Goal: Transaction & Acquisition: Purchase product/service

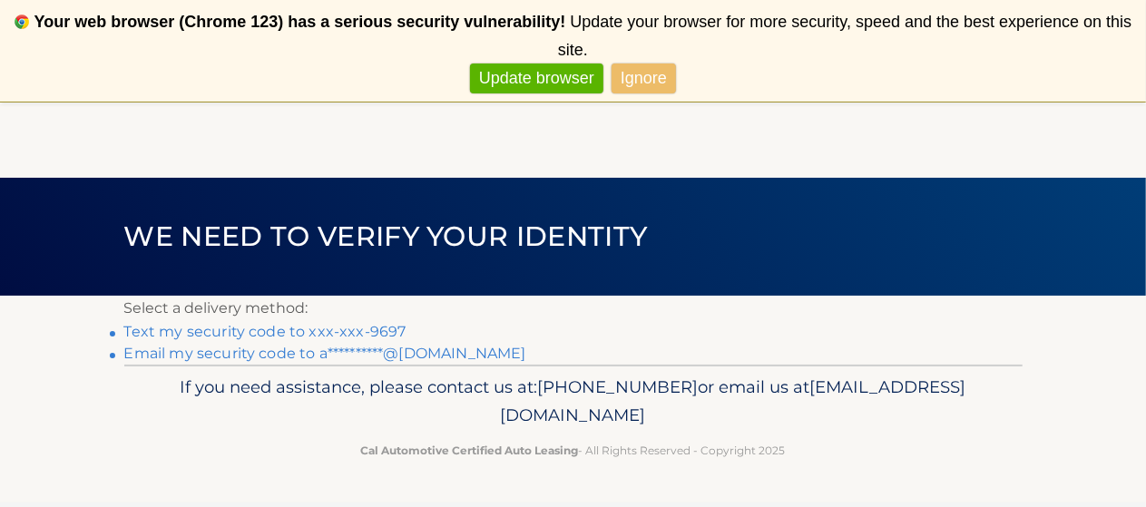
click at [641, 64] on link "Ignore" at bounding box center [643, 79] width 64 height 30
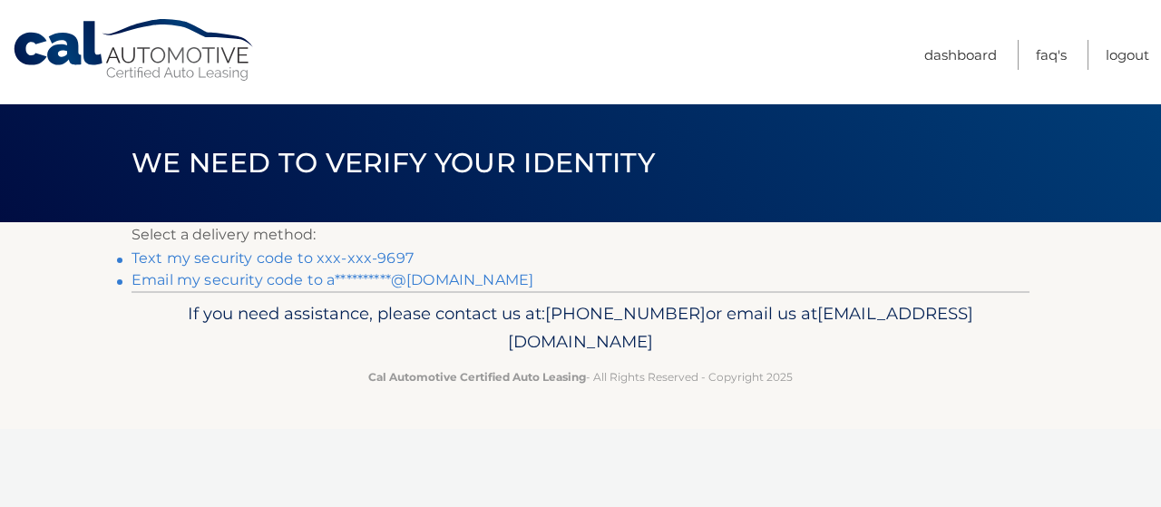
click at [332, 254] on link "Text my security code to xxx-xxx-9697" at bounding box center [273, 257] width 282 height 17
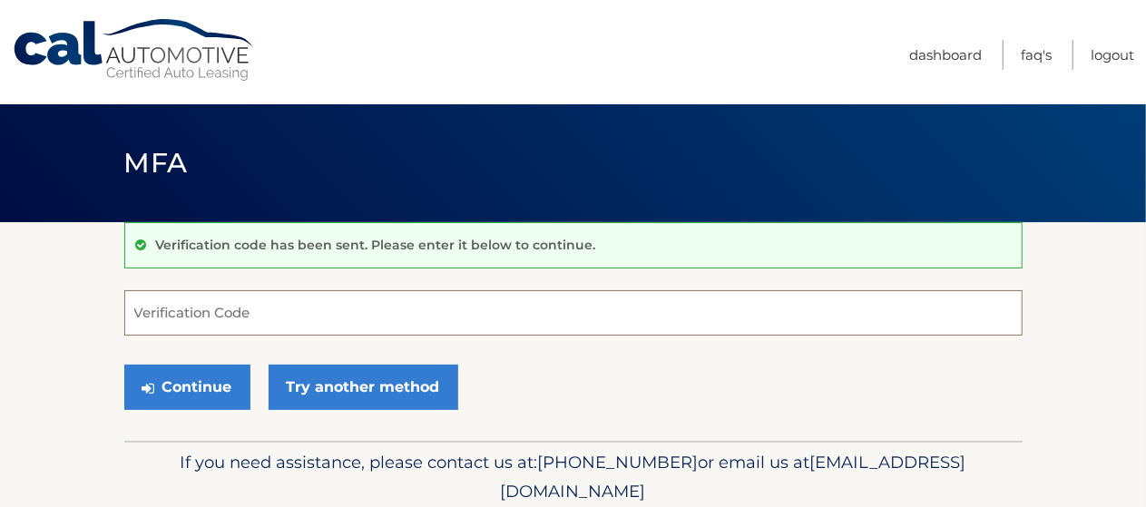
click at [295, 312] on input "Verification Code" at bounding box center [573, 312] width 898 height 45
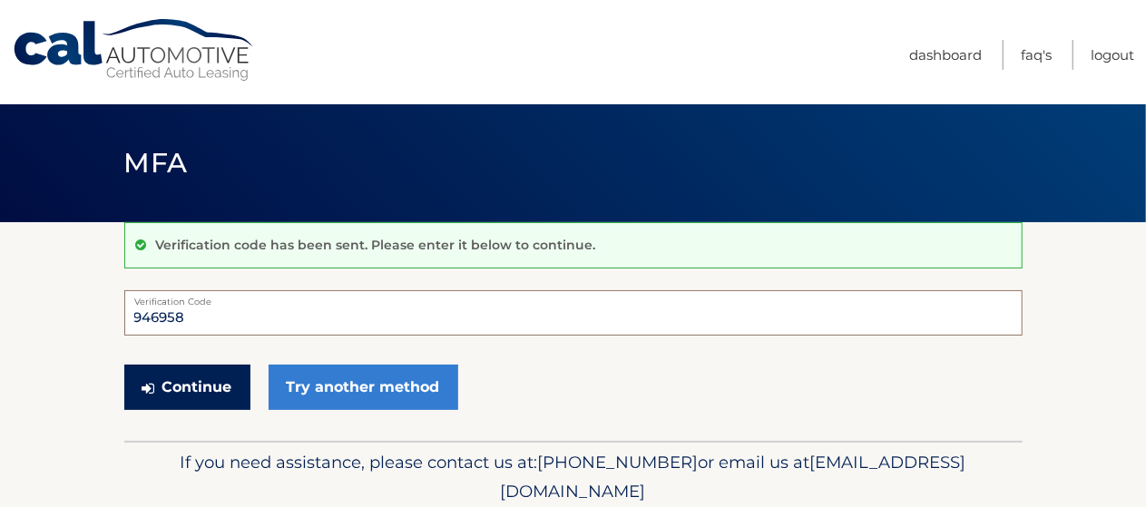
type input "946958"
click at [212, 380] on button "Continue" at bounding box center [187, 387] width 126 height 45
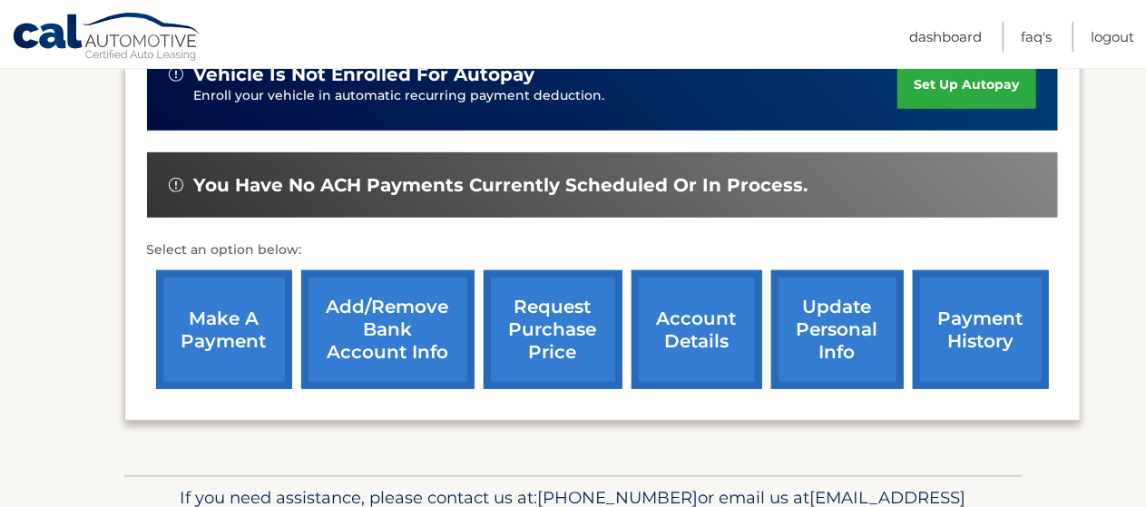
scroll to position [483, 0]
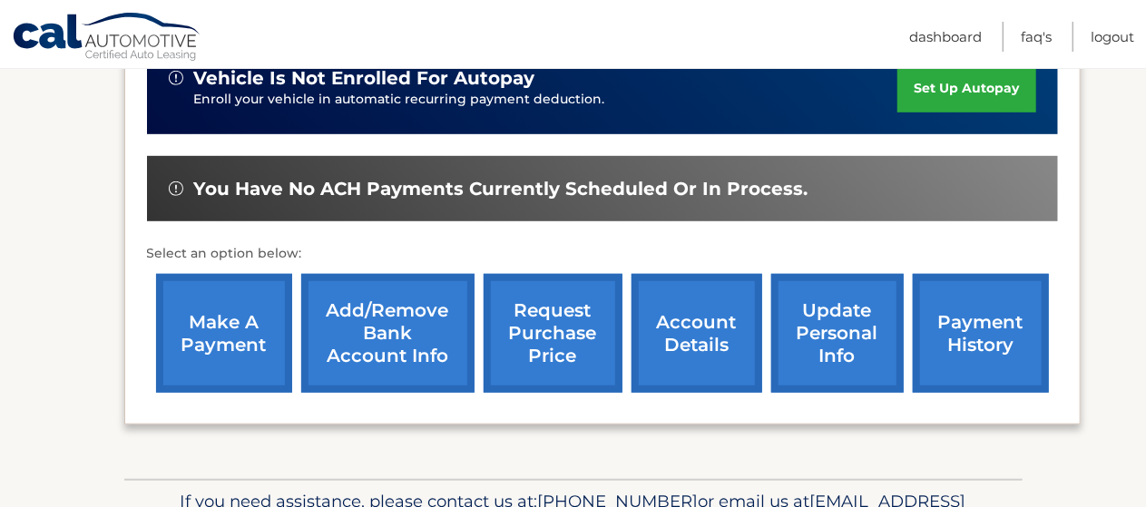
click at [224, 314] on link "make a payment" at bounding box center [224, 333] width 136 height 119
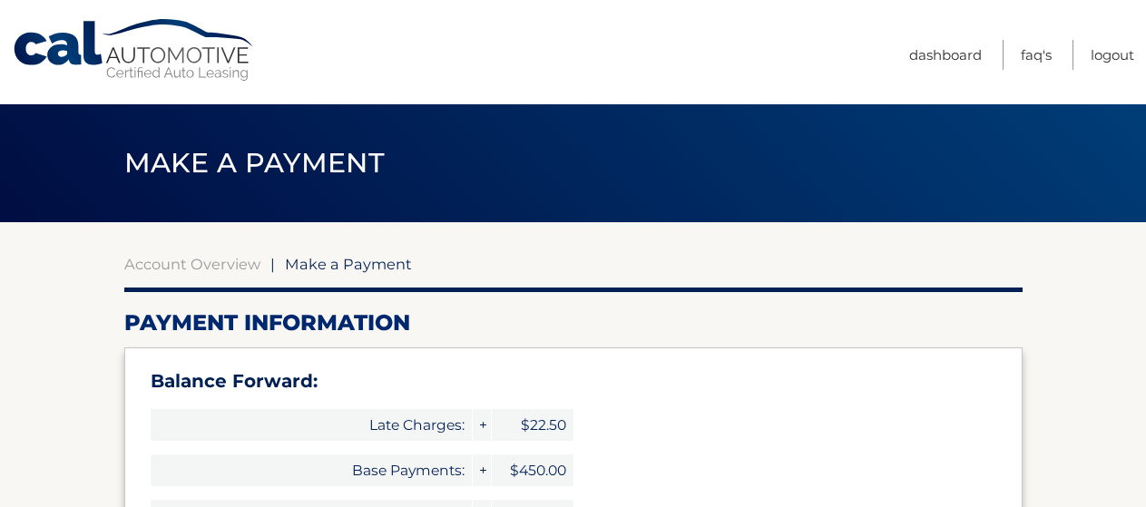
select select "YzcyODJkZWMtM2QzOS00N2Y4LWExYWQtMGIyMWM2MTRjMDMz"
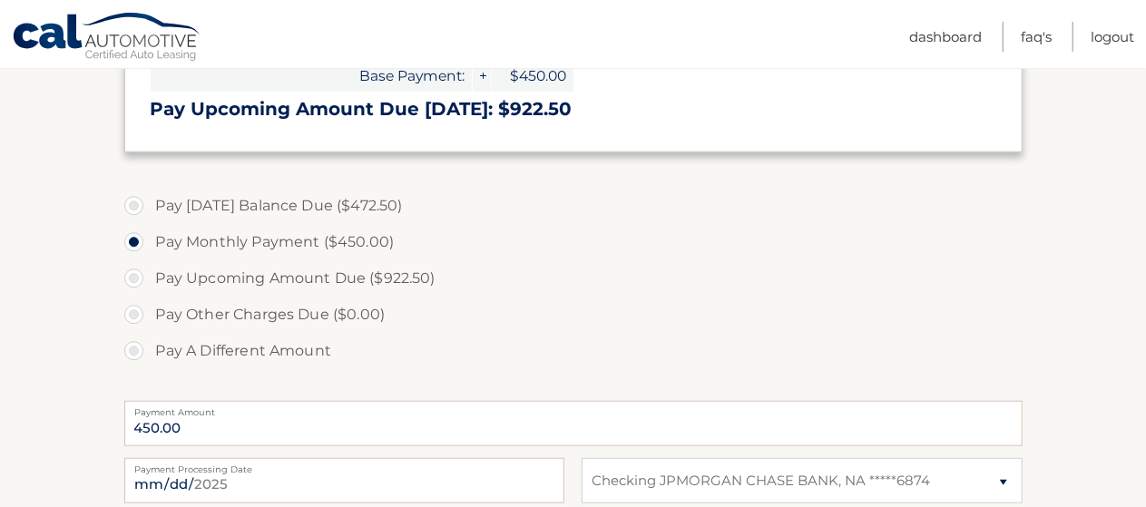
scroll to position [565, 0]
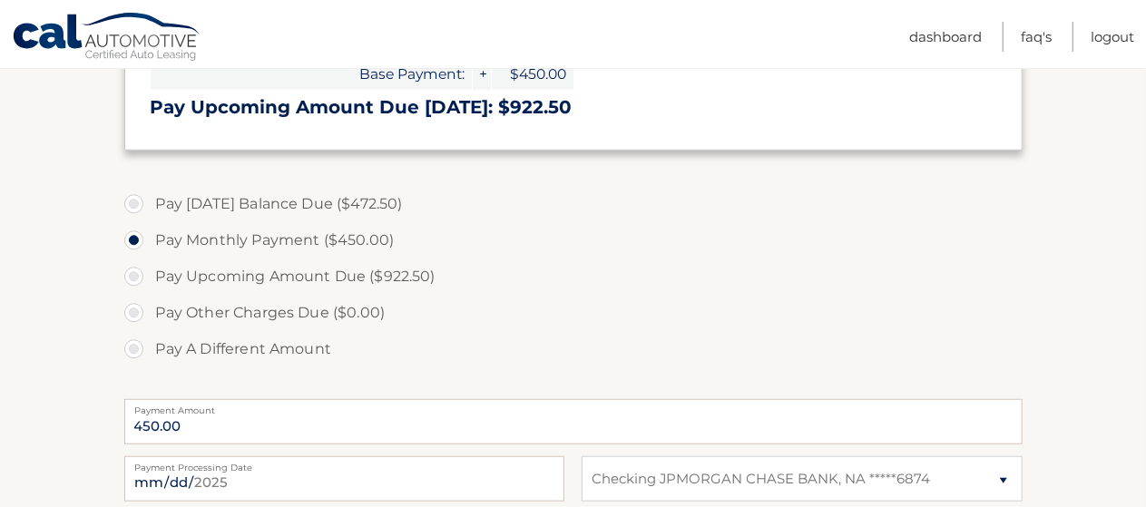
click at [132, 202] on label "Pay Today's Balance Due ($472.50)" at bounding box center [573, 204] width 898 height 36
click at [132, 202] on input "Pay Today's Balance Due ($472.50)" at bounding box center [141, 200] width 18 height 29
radio input "true"
type input "472.50"
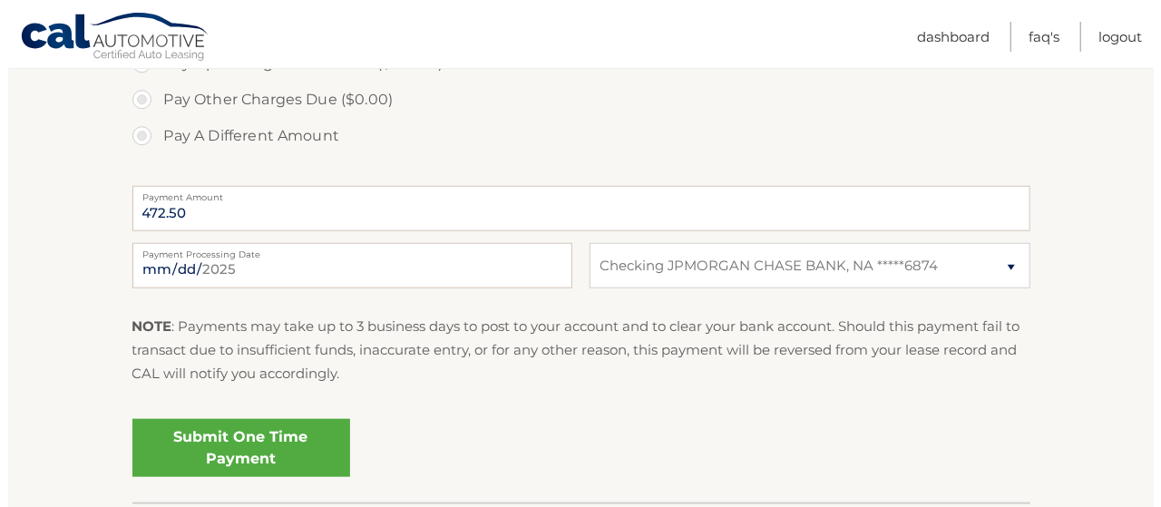
scroll to position [780, 0]
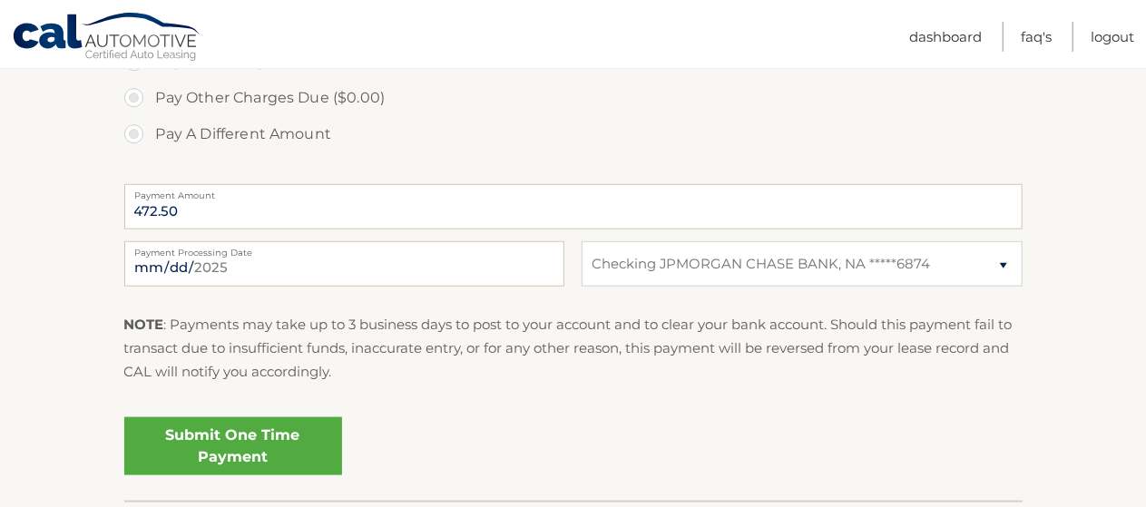
click at [267, 437] on link "Submit One Time Payment" at bounding box center [233, 446] width 218 height 58
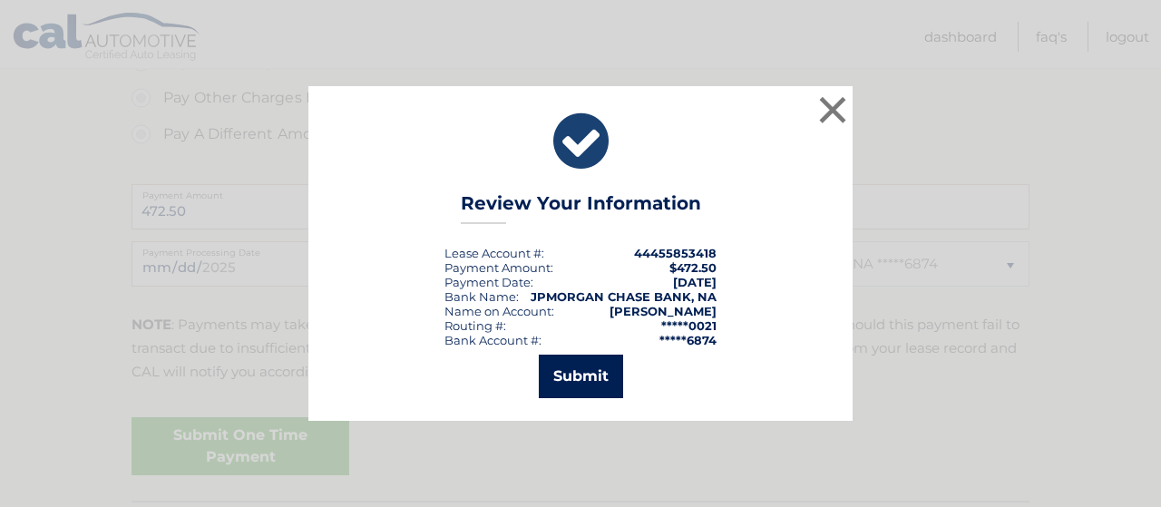
click at [571, 379] on button "Submit" at bounding box center [581, 377] width 84 height 44
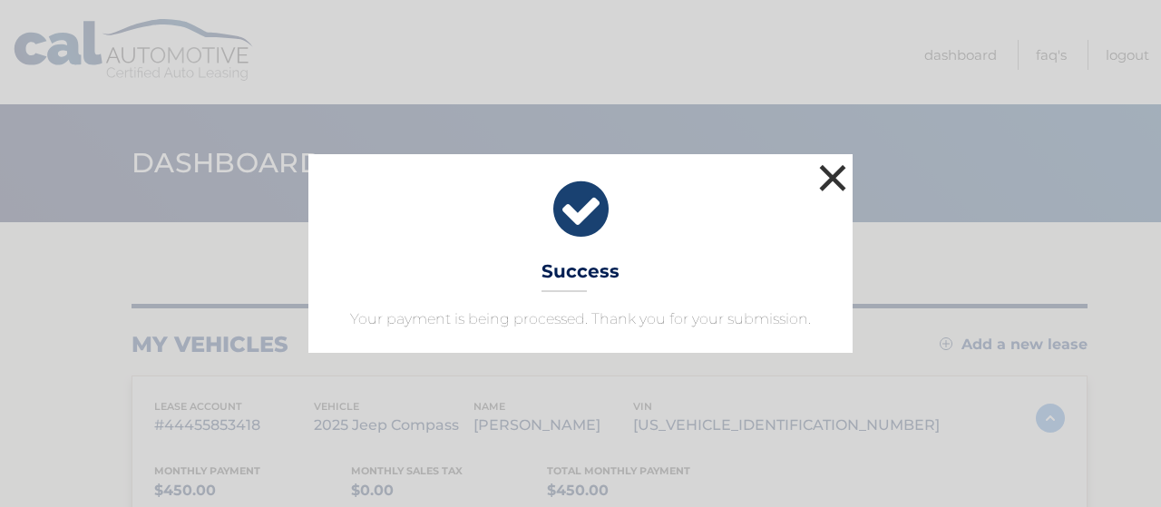
click at [822, 190] on button "×" at bounding box center [833, 178] width 36 height 36
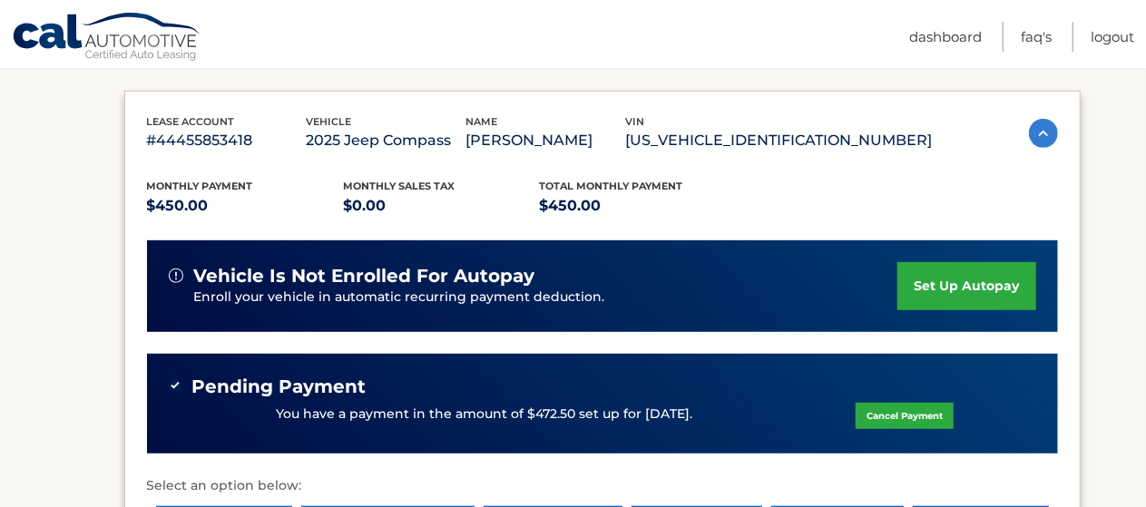
scroll to position [283, 0]
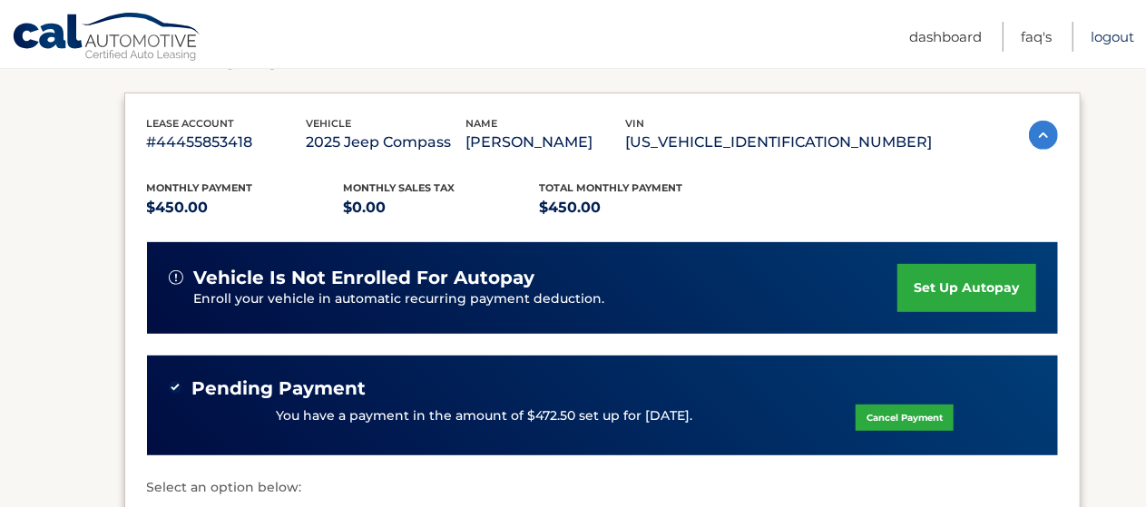
click at [1110, 37] on link "Logout" at bounding box center [1113, 37] width 44 height 30
